Goal: Contribute content: Add original content to the website for others to see

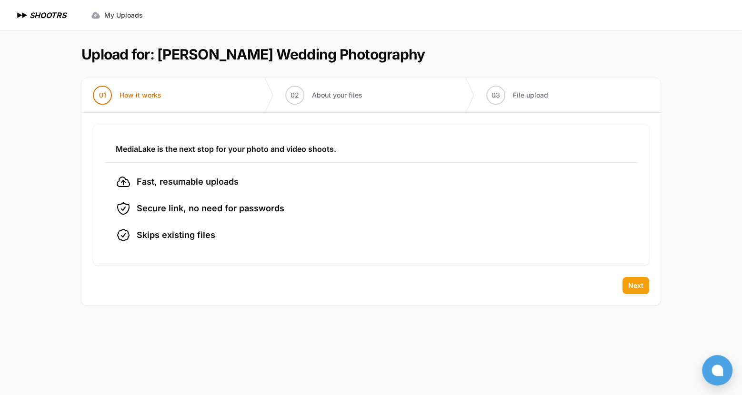
click at [633, 283] on span "Next" at bounding box center [635, 286] width 15 height 10
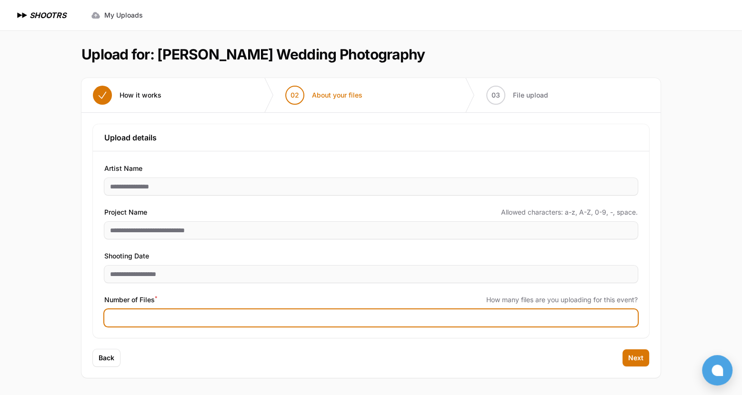
click at [207, 319] on input "Number of Files *" at bounding box center [370, 318] width 533 height 17
type input "****"
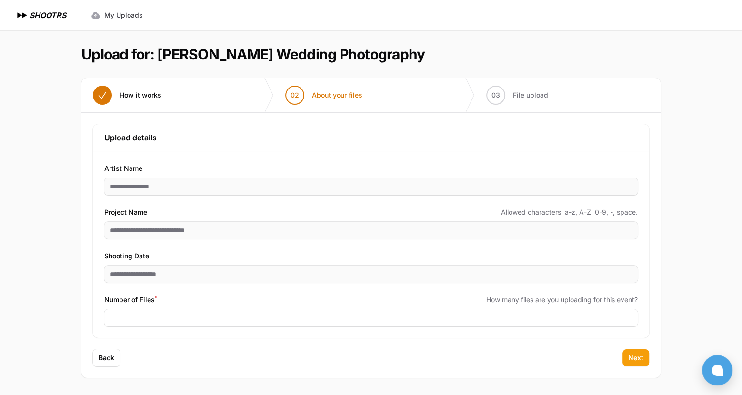
click at [638, 358] on span "Next" at bounding box center [635, 358] width 15 height 10
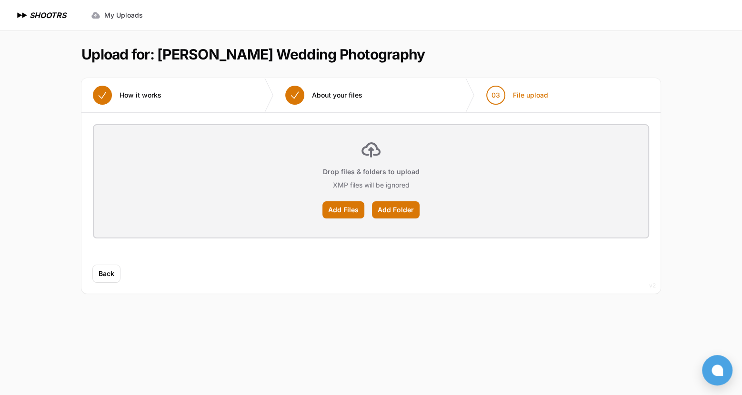
click at [379, 188] on p "XMP files will be ignored" at bounding box center [371, 185] width 77 height 10
click at [345, 209] on label "Add Files" at bounding box center [343, 209] width 42 height 17
click at [0, 0] on input "Add Files" at bounding box center [0, 0] width 0 height 0
